Goal: Find specific fact: Find specific fact

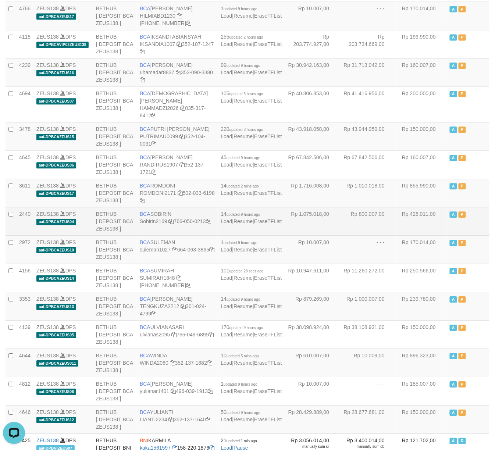
click at [423, 235] on td "Rp 425.011,00" at bounding box center [420, 221] width 51 height 28
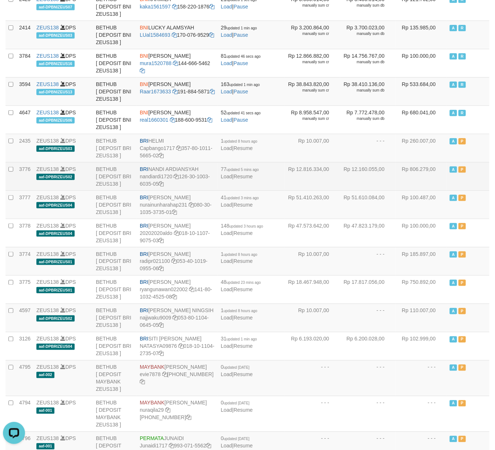
click at [175, 190] on td "BRI NANDI ARDIANSYAH nandiardi1720 126-30-1003-6035-05" at bounding box center [177, 176] width 81 height 28
copy td "BRI NANDI ARDIANSYAH"
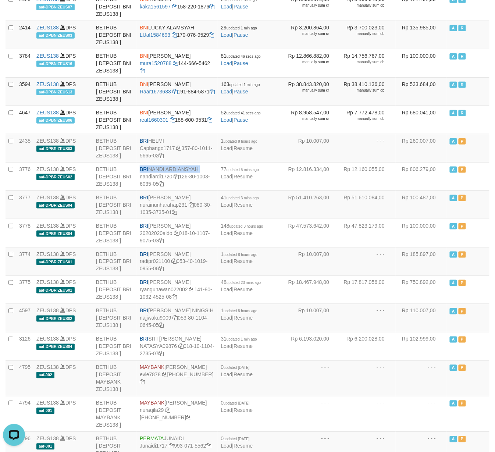
scroll to position [459, 0]
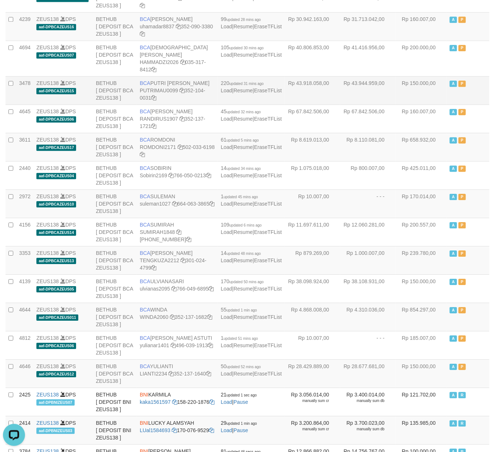
click at [214, 104] on td "BCA PUTRI MAUDY PUTRIMAU0099 352-104-0031" at bounding box center [177, 90] width 81 height 28
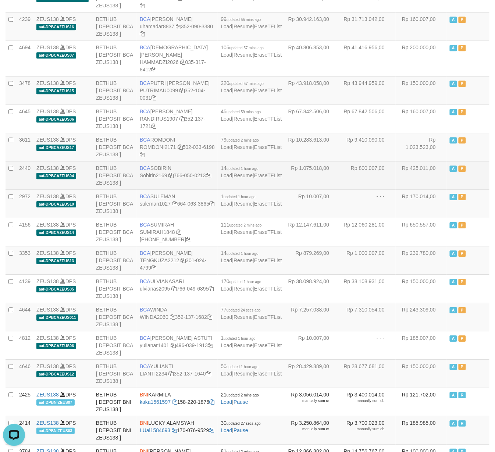
click at [350, 189] on td "Rp 800.007,00" at bounding box center [367, 175] width 55 height 28
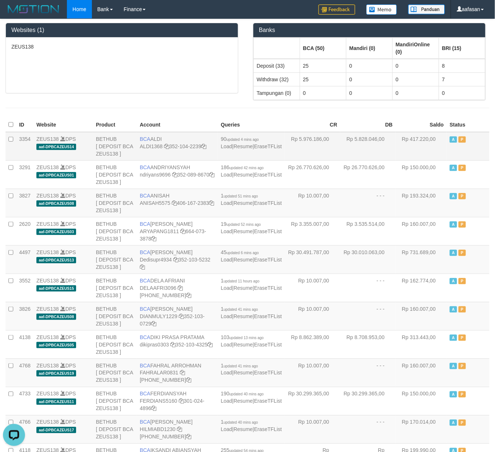
click at [164, 140] on td "BCA ALDI ALDI1368 352-104-2239" at bounding box center [177, 146] width 81 height 29
copy td "BCA ALDI"
click at [168, 139] on td "BCA ALDI ALDI1368 352-104-2239" at bounding box center [177, 146] width 81 height 29
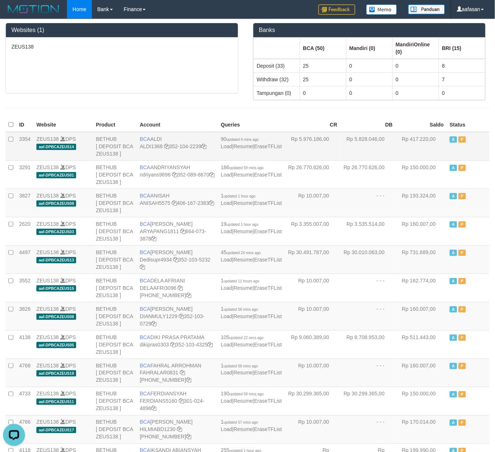
click at [168, 139] on td "BCA ALDI ALDI1368 352-104-2239" at bounding box center [177, 146] width 81 height 29
copy td "BCA ALDI"
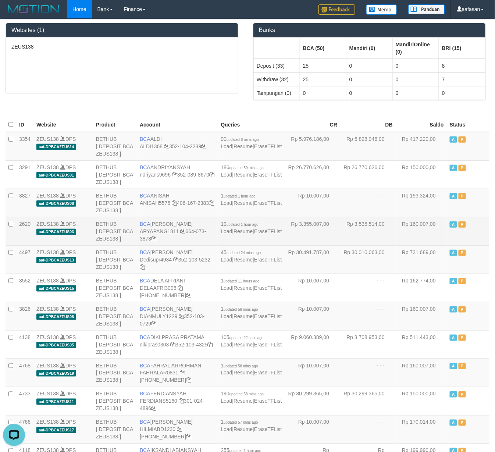
click at [302, 233] on td "Rp 3.355.007,00" at bounding box center [312, 231] width 55 height 28
